Goal: Task Accomplishment & Management: Manage account settings

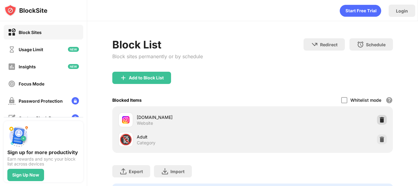
click at [379, 120] on img at bounding box center [382, 120] width 6 height 6
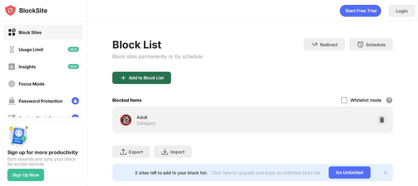
click at [138, 81] on div "Add to Block List" at bounding box center [141, 78] width 59 height 12
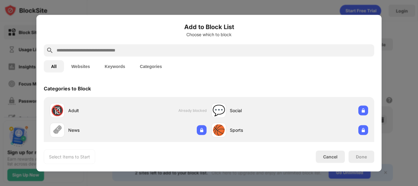
click at [143, 50] on input "text" at bounding box center [214, 50] width 316 height 7
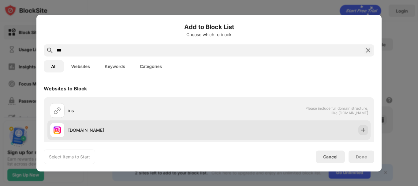
type input "***"
click at [363, 132] on div at bounding box center [364, 130] width 10 height 10
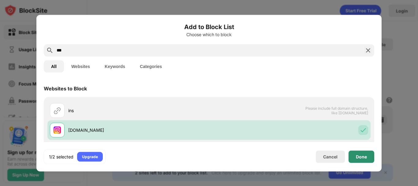
click at [362, 159] on div "Done" at bounding box center [361, 156] width 11 height 5
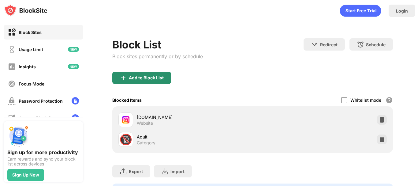
click at [162, 77] on div "Add to Block List" at bounding box center [146, 77] width 35 height 5
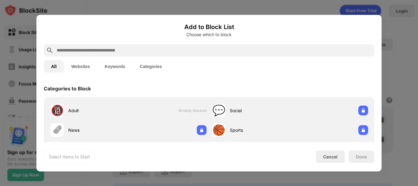
click at [100, 51] on input "text" at bounding box center [214, 50] width 316 height 7
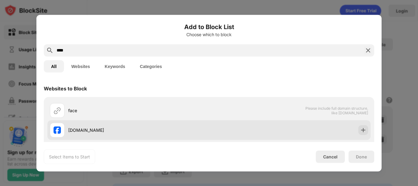
type input "****"
click at [360, 130] on img at bounding box center [363, 130] width 6 height 6
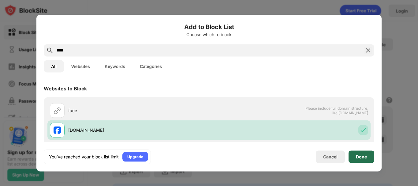
click at [360, 159] on div "Done" at bounding box center [362, 156] width 26 height 12
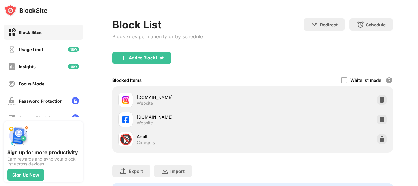
scroll to position [31, 0]
